Goal: Register for event/course

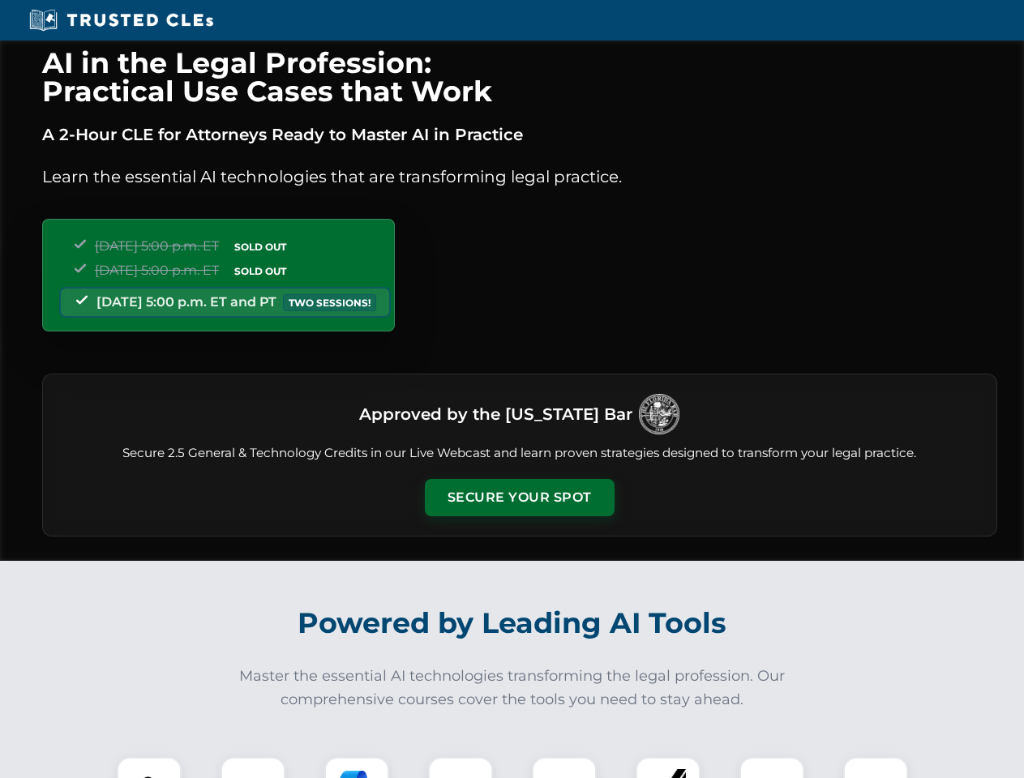
click at [519, 498] on button "Secure Your Spot" at bounding box center [520, 497] width 190 height 37
click at [149, 768] on img at bounding box center [149, 789] width 47 height 47
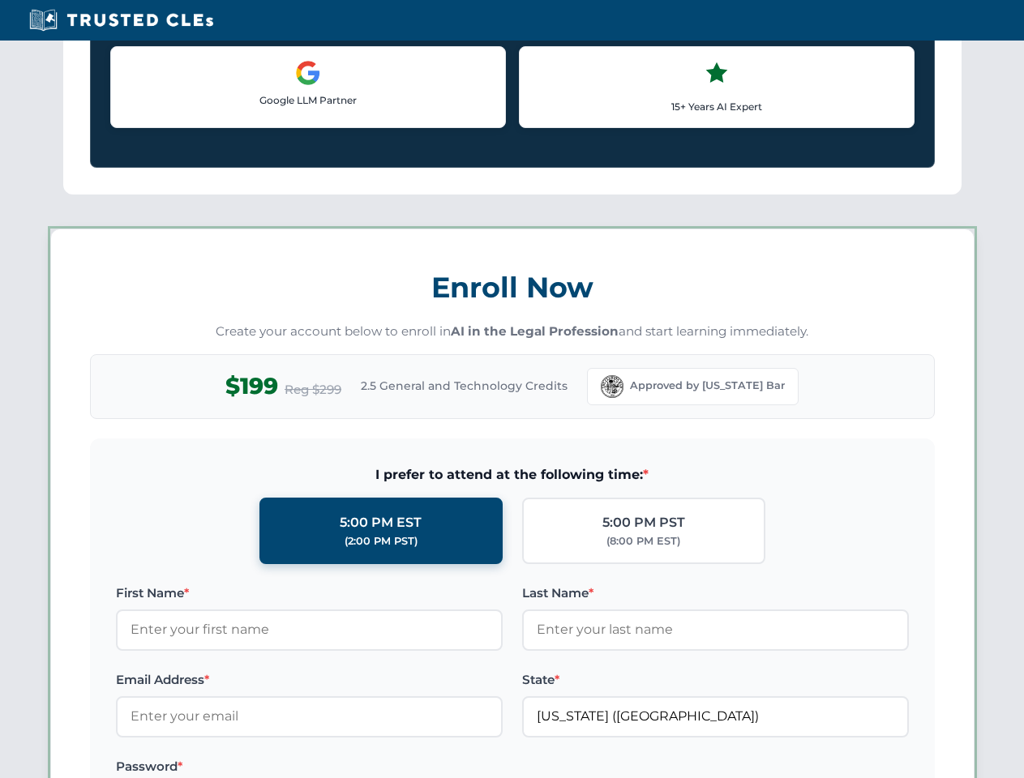
click at [357, 768] on label "Password *" at bounding box center [309, 766] width 387 height 19
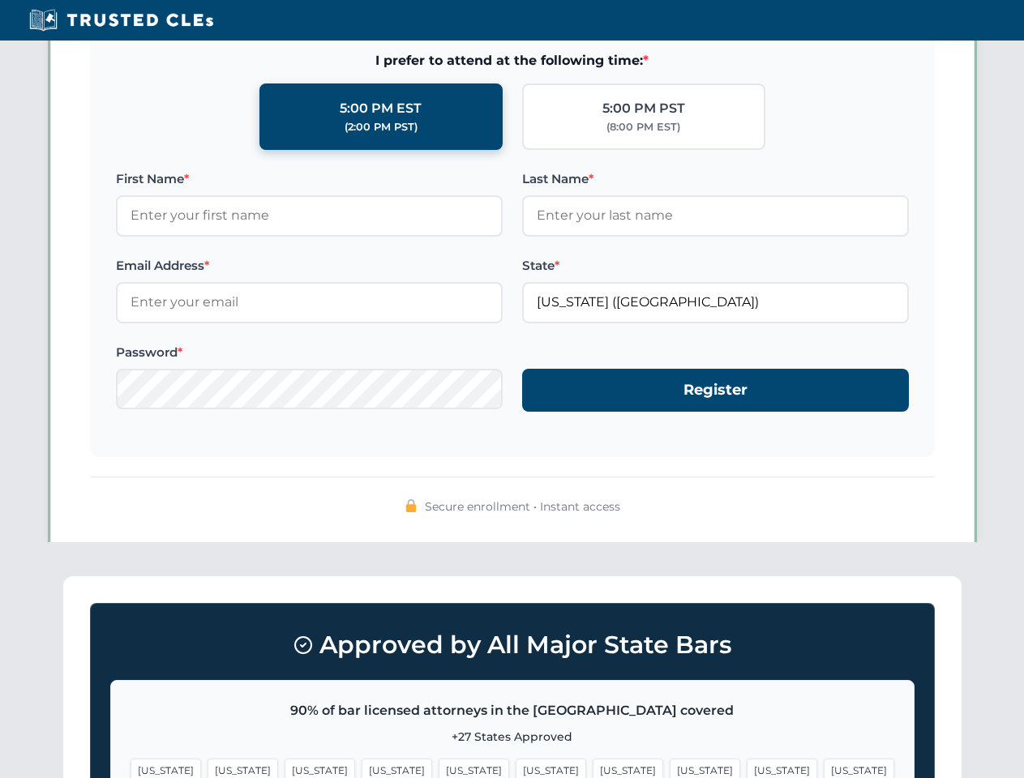
click at [747, 768] on span "[US_STATE]" at bounding box center [782, 771] width 71 height 24
